Goal: Task Accomplishment & Management: Use online tool/utility

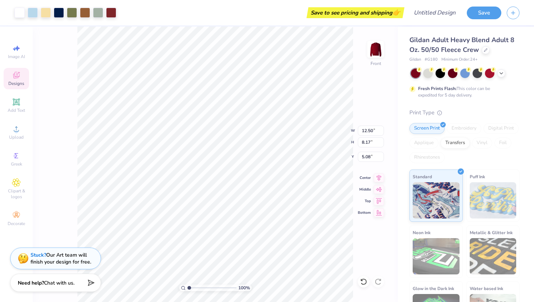
type input "5.08"
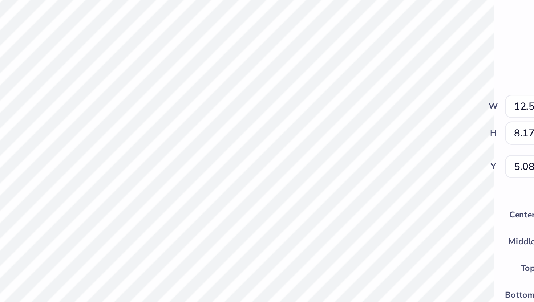
type input "13.82"
type input "9.03"
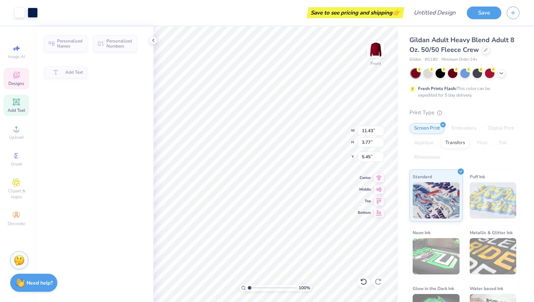
type input "11.43"
type input "3.77"
type input "5.45"
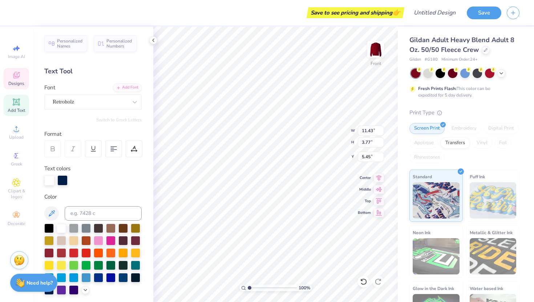
type textarea "Z"
type textarea "[PERSON_NAME][GEOGRAPHIC_DATA]"
type textarea "ZETA TAU ALPHA"
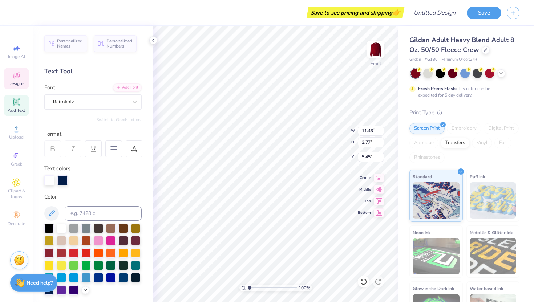
type textarea "ZETA TAU ALPHA"
type textarea "Z"
type textarea "[PERSON_NAME][GEOGRAPHIC_DATA]"
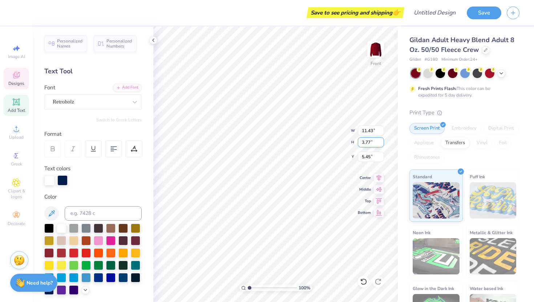
scroll to position [0, 1]
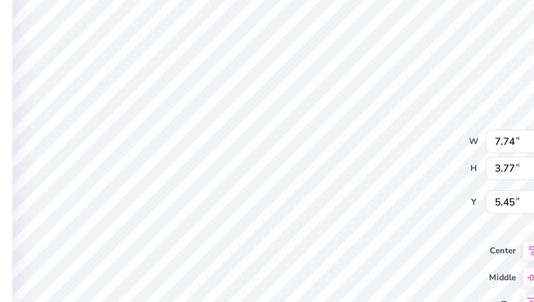
type input "12.31"
type input "7.49"
type input "3.20"
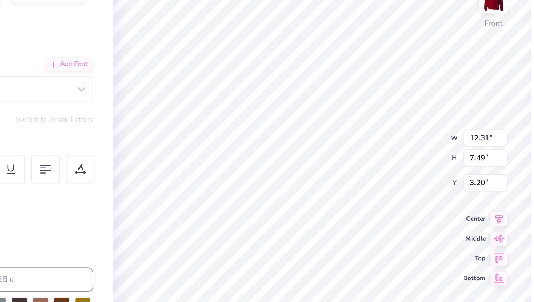
type input "7.74"
type input "3.77"
type input "5.45"
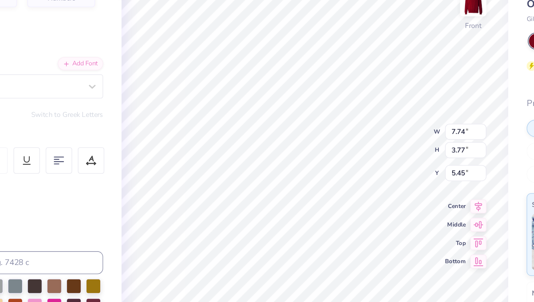
type textarea "3"
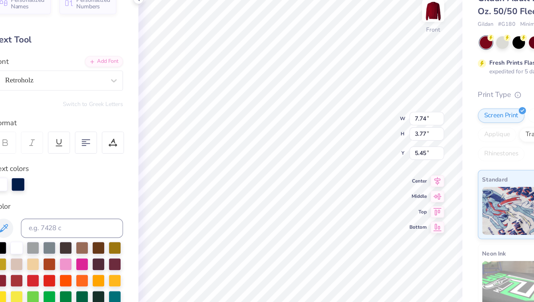
scroll to position [0, 0]
type textarea "Room 3O4"
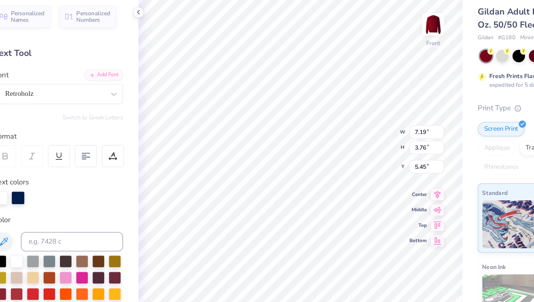
type textarea "3O4"
type input "2.59"
type input "3.61"
type input "5.53"
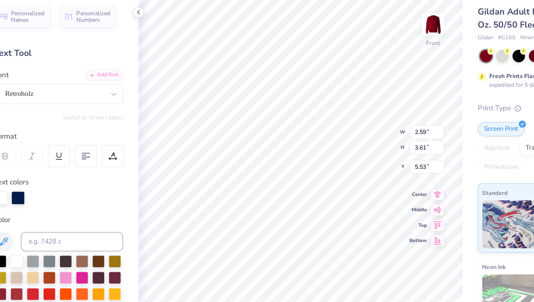
scroll to position [0, 1]
type textarea "[PERSON_NAME] arbor"
type input "12.03"
type input "7.09"
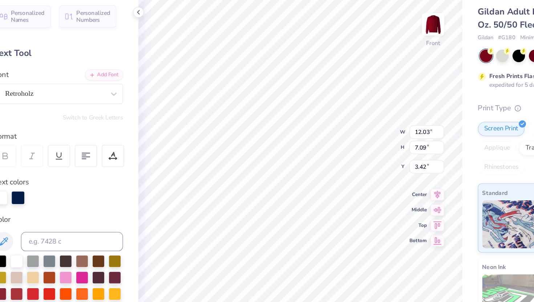
type input "3.42"
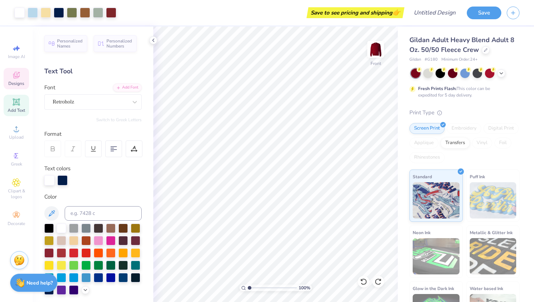
click at [17, 74] on icon at bounding box center [16, 75] width 7 height 7
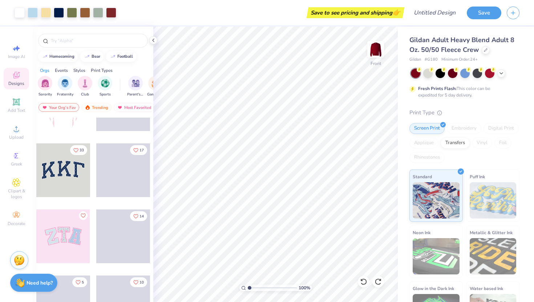
scroll to position [47, 0]
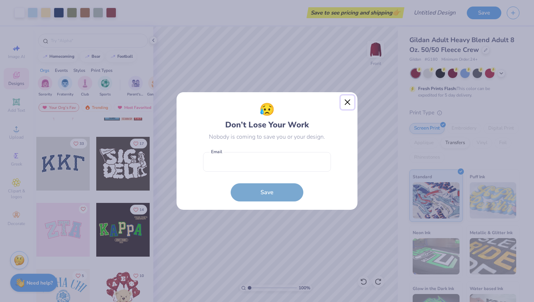
click at [351, 100] on button "Close" at bounding box center [348, 103] width 14 height 14
